Goal: Task Accomplishment & Management: Use online tool/utility

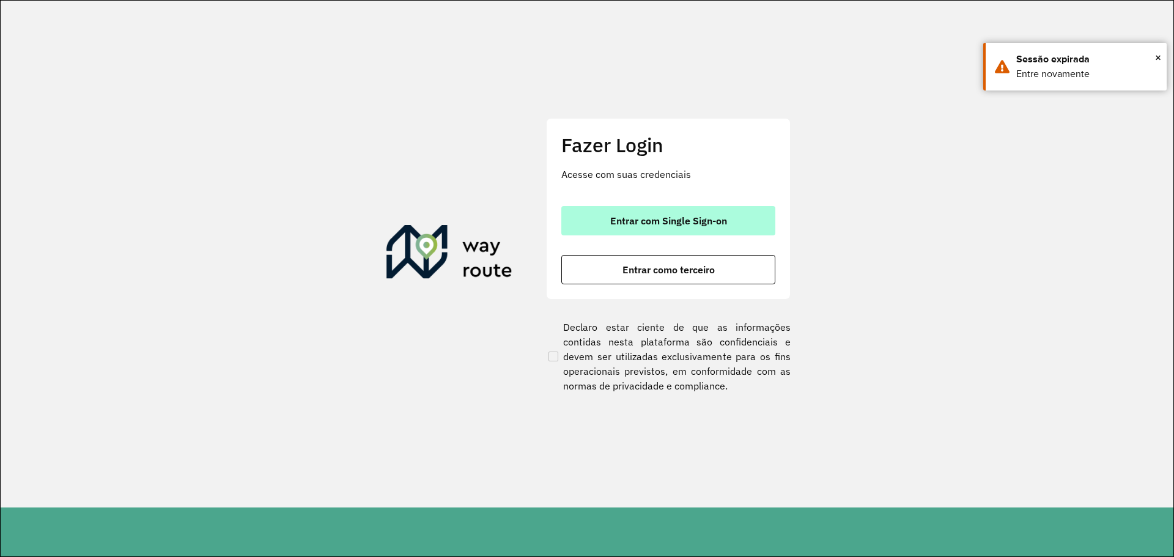
click at [726, 222] on span "Entrar com Single Sign-on" at bounding box center [668, 221] width 117 height 10
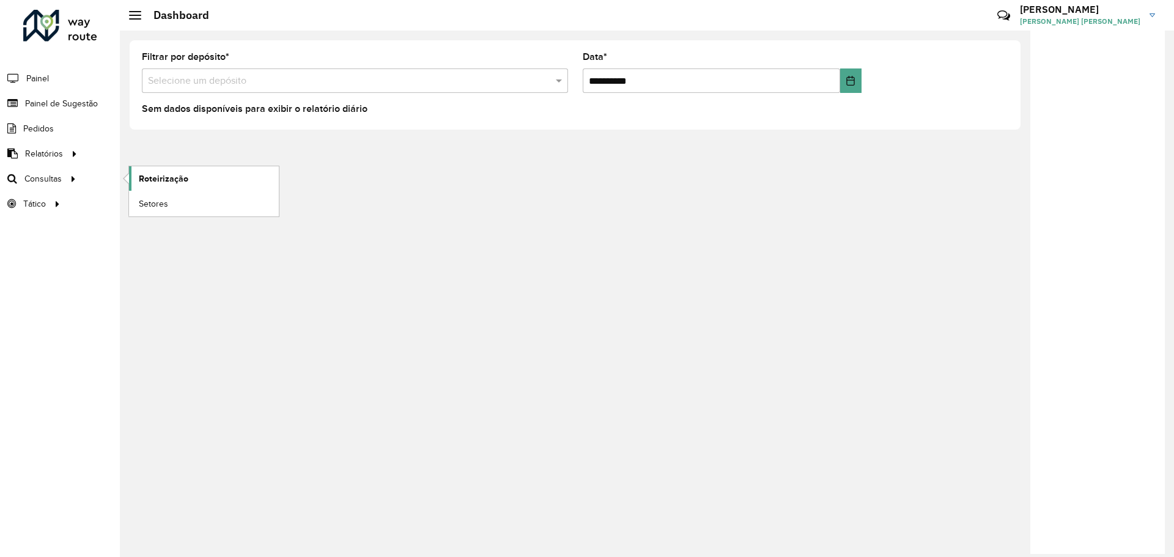
click at [162, 183] on span "Roteirização" at bounding box center [164, 178] width 50 height 13
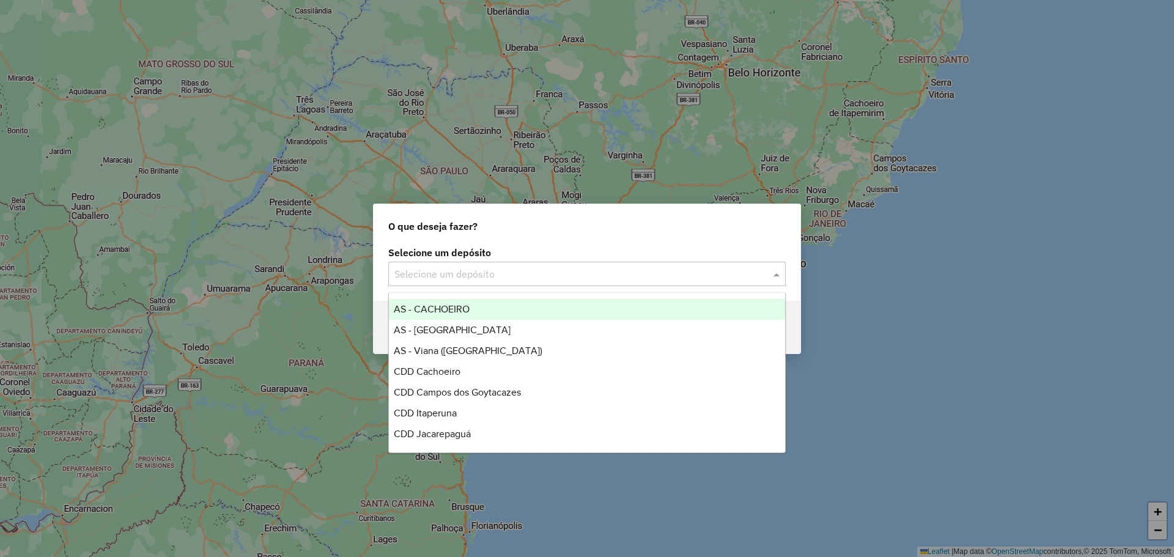
click at [716, 279] on input "text" at bounding box center [574, 274] width 361 height 15
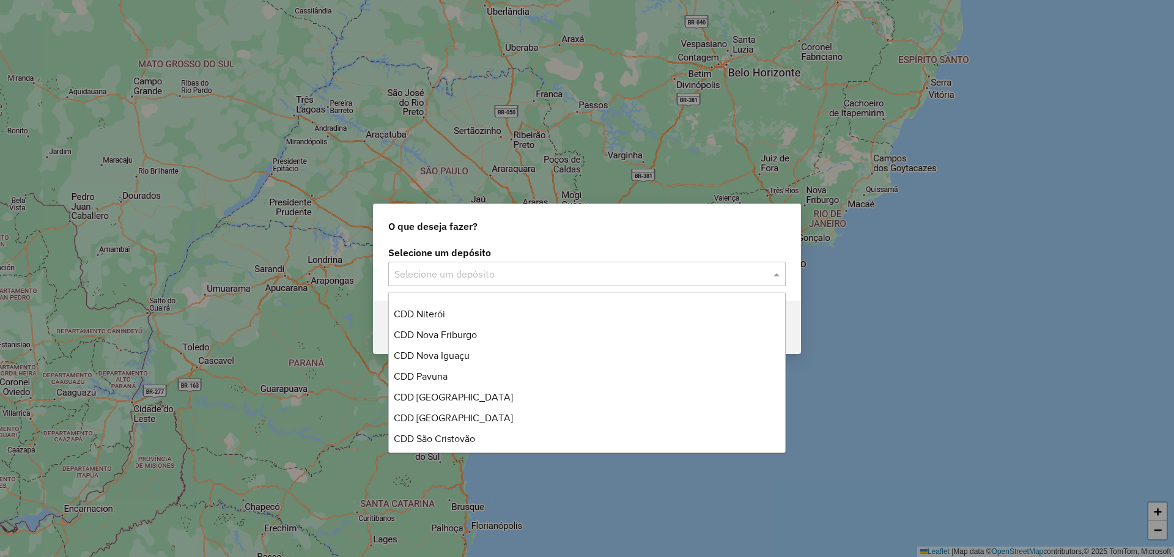
scroll to position [183, 0]
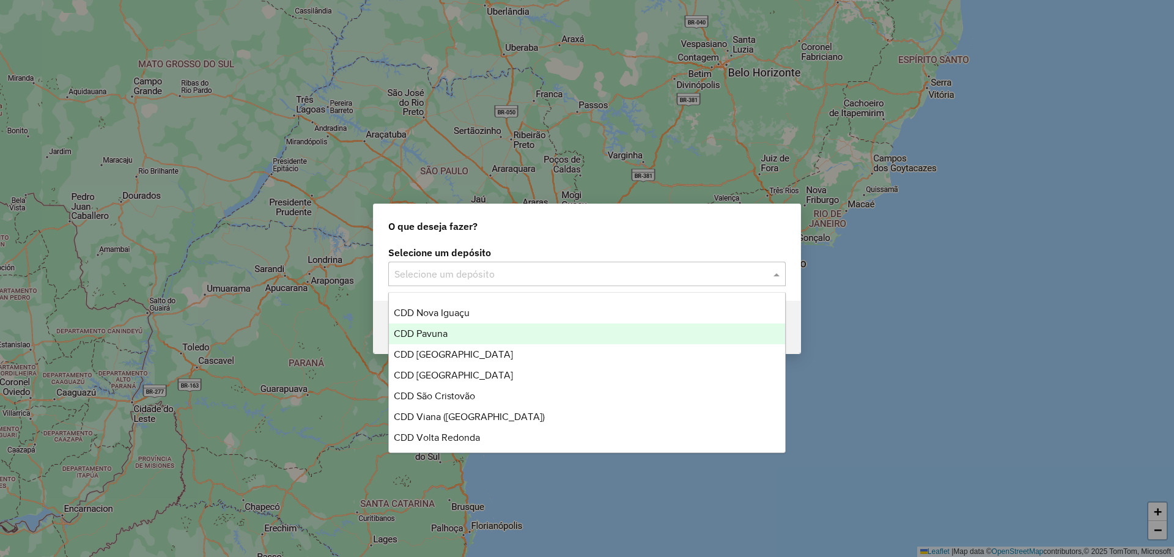
click at [453, 332] on div "CDD Pavuna" at bounding box center [587, 333] width 396 height 21
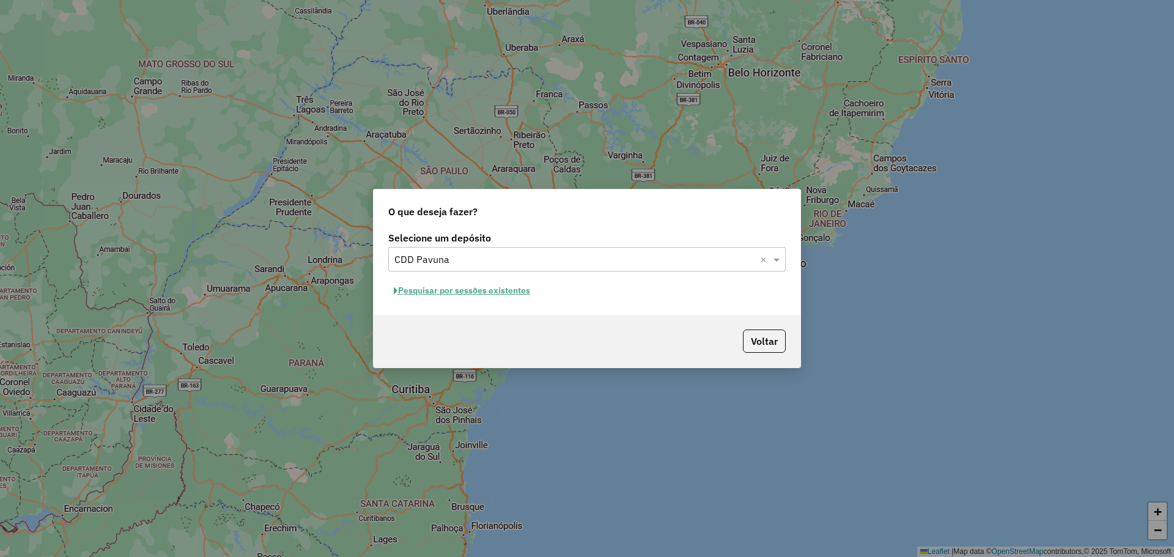
click at [520, 287] on button "Pesquisar por sessões existentes" at bounding box center [461, 290] width 147 height 19
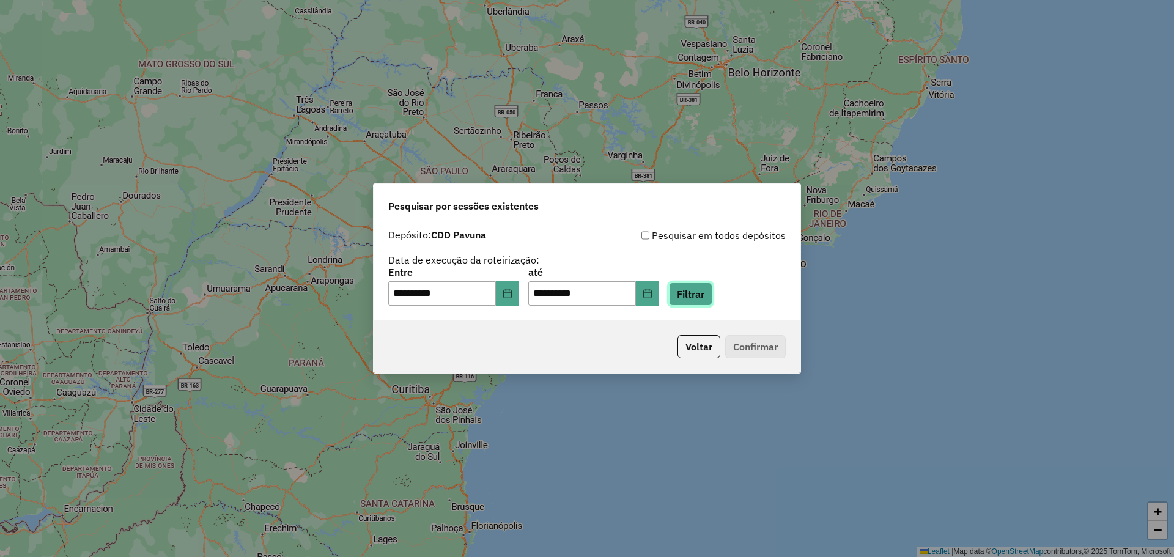
click at [709, 287] on button "Filtrar" at bounding box center [690, 293] width 43 height 23
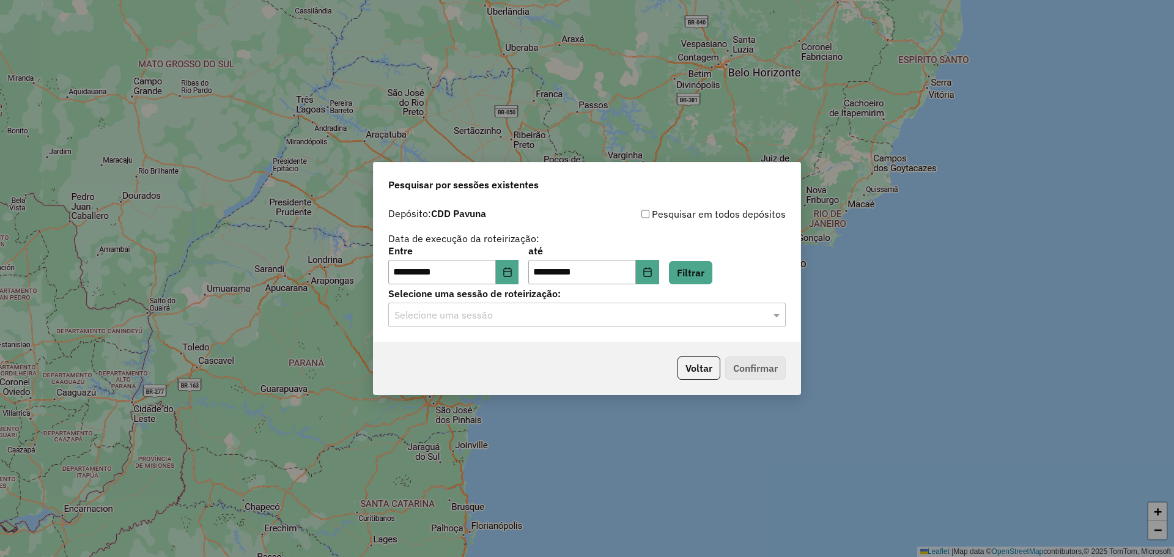
click at [756, 314] on div at bounding box center [586, 315] width 397 height 16
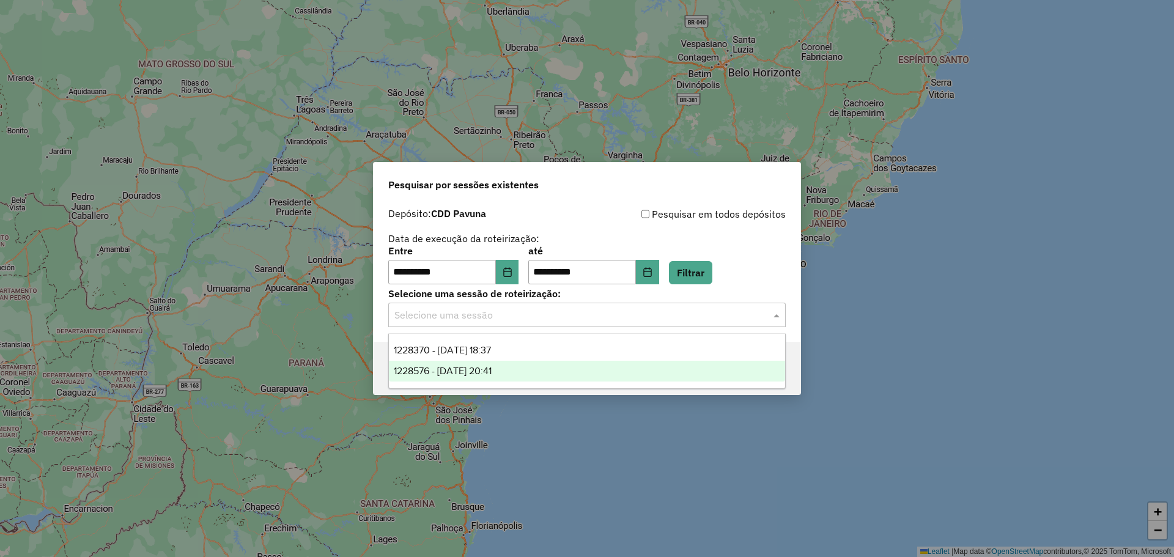
click at [537, 369] on div "1228576 - 12/08/2025 20:41" at bounding box center [587, 371] width 396 height 21
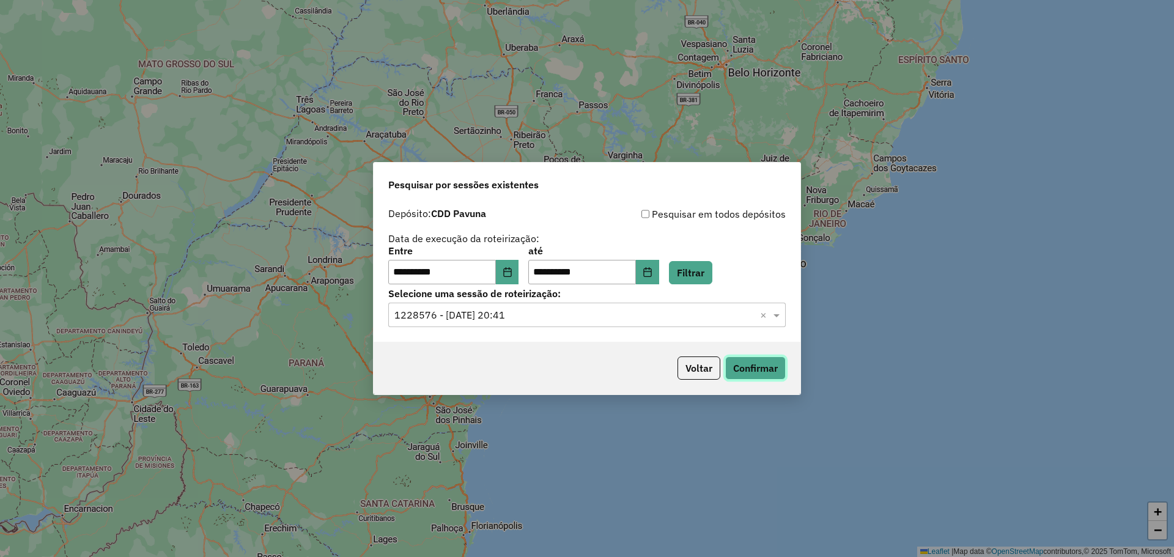
click at [767, 366] on button "Confirmar" at bounding box center [755, 367] width 61 height 23
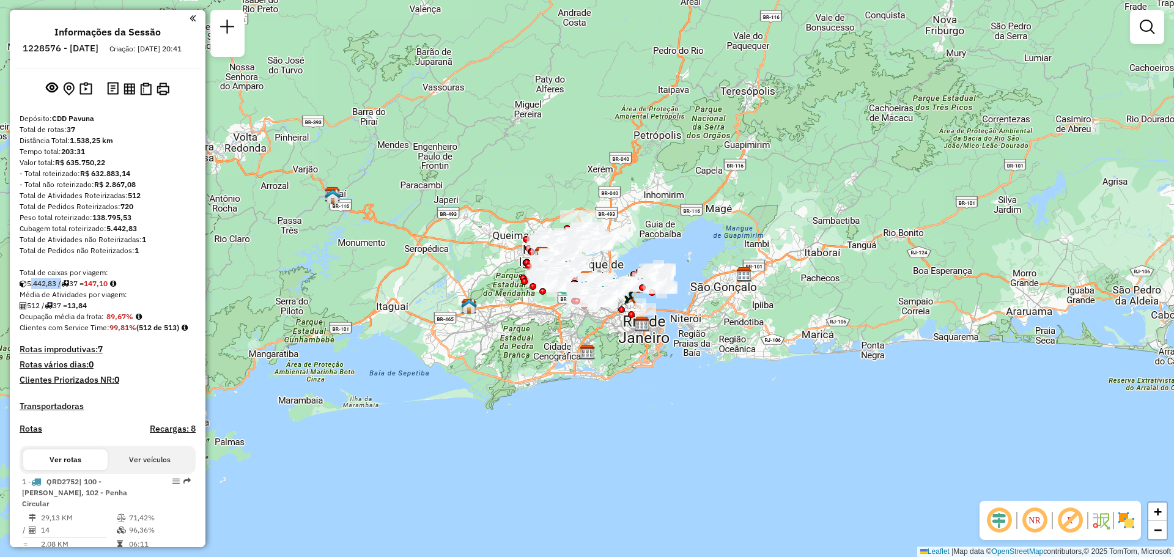
drag, startPoint x: 60, startPoint y: 296, endPoint x: 29, endPoint y: 294, distance: 31.3
click at [29, 289] on div "5.442,83 / 37 = 147,10" at bounding box center [108, 283] width 176 height 11
click at [78, 289] on div "5.442,83 / 37 = 147,10" at bounding box center [108, 283] width 176 height 11
click at [127, 278] on div "Total de caixas por viagem:" at bounding box center [108, 272] width 176 height 11
